Goal: Information Seeking & Learning: Check status

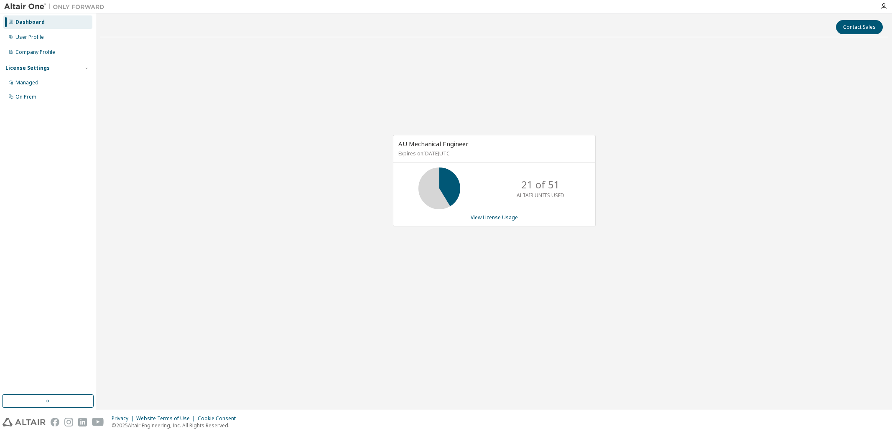
click at [398, 293] on div "AU Mechanical Engineer Expires on April 30, 2026 UTC 21 of 51 ALTAIR UNITS USED…" at bounding box center [494, 185] width 788 height 282
click at [275, 286] on div "AU Mechanical Engineer Expires on April 30, 2026 UTC 21 of 51 ALTAIR UNITS USED…" at bounding box center [494, 185] width 788 height 282
click at [212, 144] on div "AU Mechanical Engineer Expires on April 30, 2026 UTC 21 of 51 ALTAIR UNITS USED…" at bounding box center [494, 185] width 788 height 282
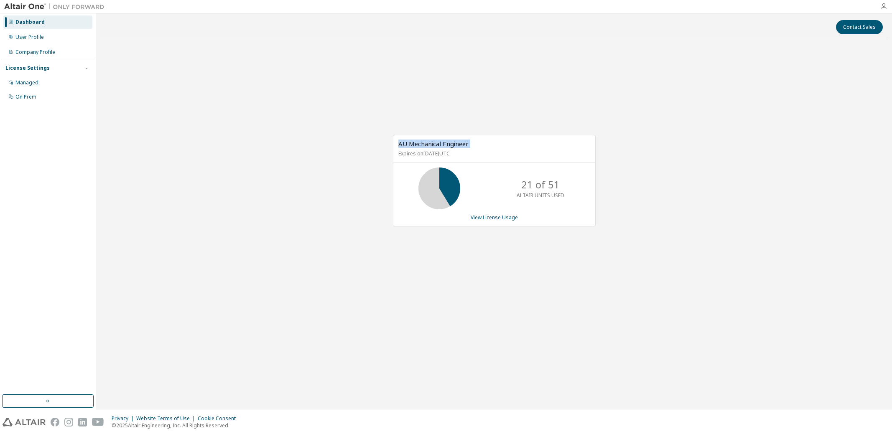
click at [884, 8] on icon "button" at bounding box center [884, 6] width 7 height 7
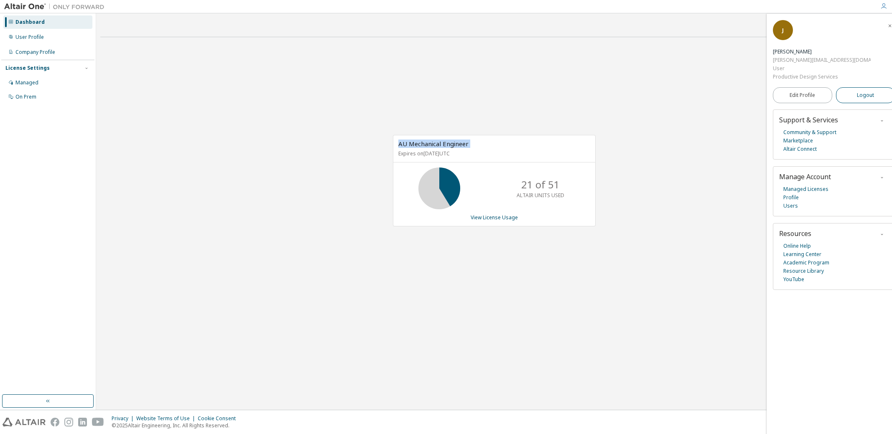
click at [849, 87] on button "Logout" at bounding box center [865, 95] width 59 height 16
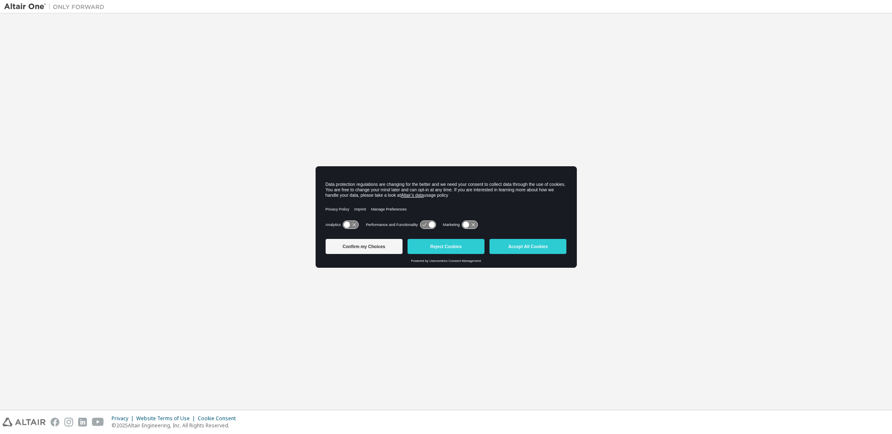
click at [127, 175] on div "Welcome to the Altair One Admin Portal Need Help? Please make sure that you pro…" at bounding box center [446, 212] width 884 height 388
drag, startPoint x: 198, startPoint y: 277, endPoint x: 257, endPoint y: 307, distance: 65.8
click at [198, 277] on div "Welcome to the Altair One Admin Portal Need Help? Please make sure that you pro…" at bounding box center [446, 212] width 884 height 388
click at [357, 245] on button "Confirm my Choices" at bounding box center [364, 246] width 77 height 15
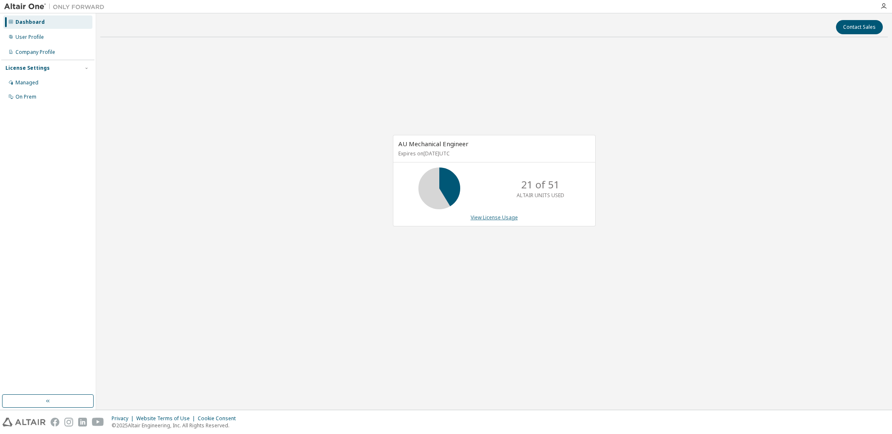
click at [500, 214] on link "View License Usage" at bounding box center [494, 217] width 47 height 7
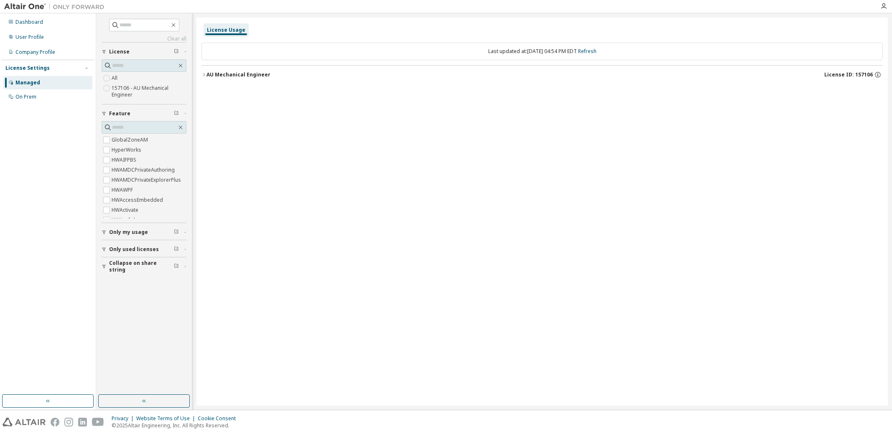
click at [247, 78] on div "AU Mechanical Engineer License ID: 157106" at bounding box center [545, 75] width 676 height 8
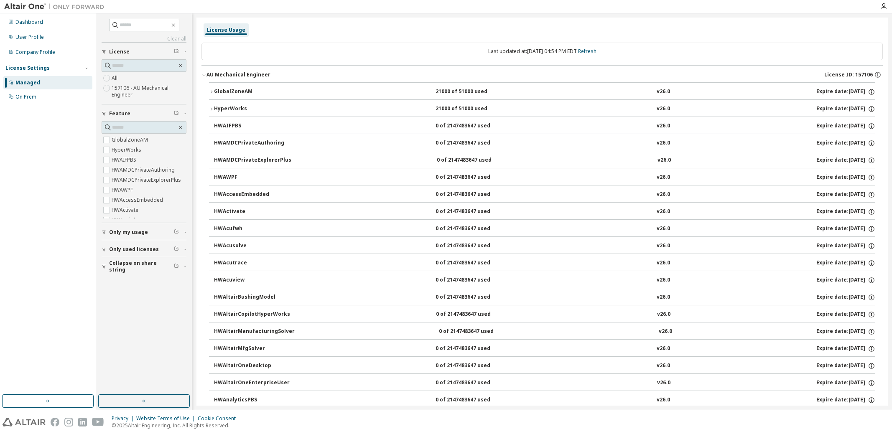
click at [230, 74] on div "AU Mechanical Engineer" at bounding box center [239, 74] width 64 height 7
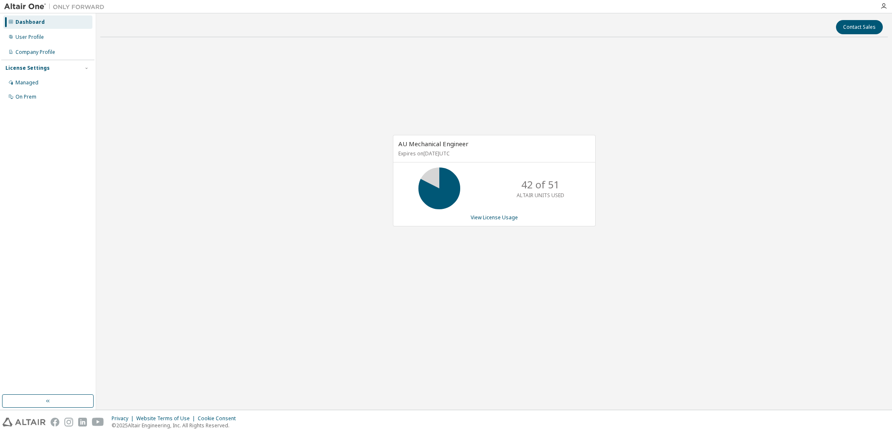
click at [467, 301] on div "AU Mechanical Engineer Expires on April 30, 2026 UTC 42 of 51 ALTAIR UNITS USED…" at bounding box center [494, 185] width 788 height 282
click at [322, 306] on div "AU Mechanical Engineer Expires on [DATE] UTC 42 of 51 ALTAIR UNITS USED View Li…" at bounding box center [494, 185] width 788 height 282
click at [351, 341] on div "Contact Sales AU Mechanical Engineer Expires on [DATE] UTC 42 of 51 ALTAIR UNIT…" at bounding box center [494, 212] width 788 height 388
click at [365, 349] on div "Contact Sales AU Mechanical Engineer Expires on [DATE] UTC 42 of 51 ALTAIR UNIT…" at bounding box center [494, 212] width 788 height 388
drag, startPoint x: 413, startPoint y: 319, endPoint x: 445, endPoint y: 354, distance: 47.3
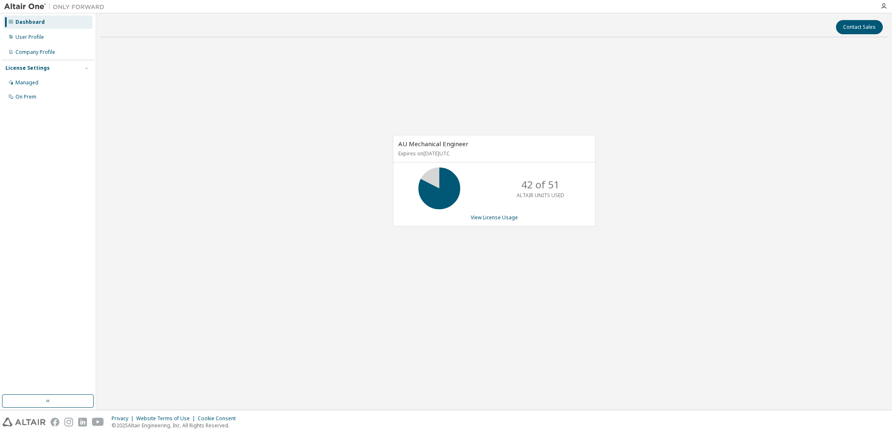
click at [414, 319] on div "AU Mechanical Engineer Expires on [DATE] UTC 42 of 51 ALTAIR UNITS USED View Li…" at bounding box center [494, 185] width 788 height 282
